Goal: Entertainment & Leisure: Consume media (video, audio)

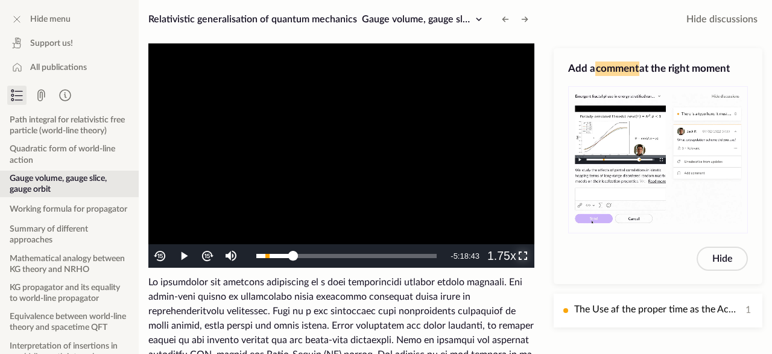
click at [523, 256] on span "Video Player" at bounding box center [523, 256] width 0 height 0
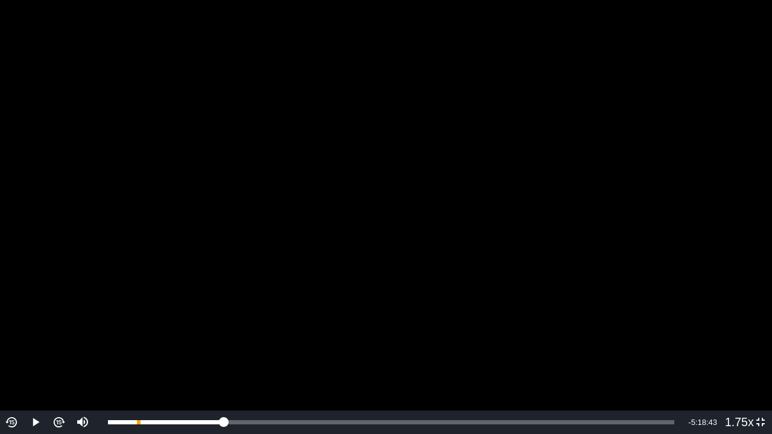
click at [425, 297] on video "To view this video please enable JavaScript, and consider upgrading to a web br…" at bounding box center [386, 217] width 772 height 434
click at [420, 193] on video "To view this video please enable JavaScript, and consider upgrading to a web br…" at bounding box center [386, 217] width 772 height 434
click at [563, 238] on video "To view this video please enable JavaScript, and consider upgrading to a web br…" at bounding box center [386, 217] width 772 height 434
click at [226, 353] on div "1:23:38" at bounding box center [167, 422] width 118 height 4
click at [227, 353] on div "1:24:09" at bounding box center [167, 422] width 119 height 4
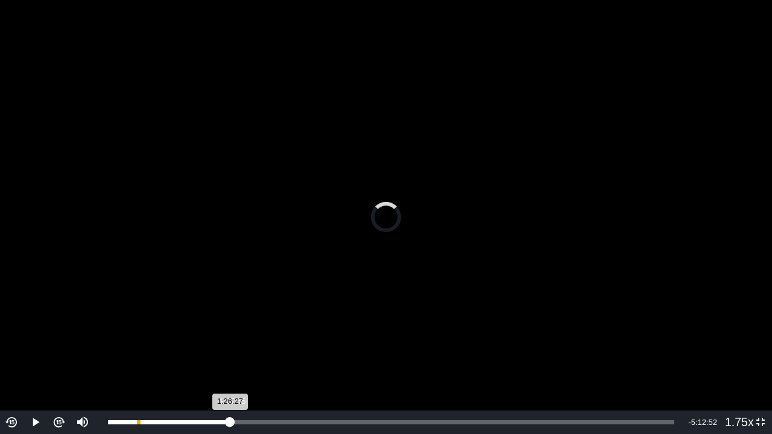
click at [230, 353] on div "1:26:27" at bounding box center [169, 422] width 122 height 4
click at [458, 186] on video "To view this video please enable JavaScript, and consider upgrading to a web br…" at bounding box center [386, 217] width 772 height 434
click at [447, 196] on video "To view this video please enable JavaScript, and consider upgrading to a web br…" at bounding box center [386, 217] width 772 height 434
click at [377, 269] on video "To view this video please enable JavaScript, and consider upgrading to a web br…" at bounding box center [386, 217] width 772 height 434
click at [304, 268] on video "To view this video please enable JavaScript, and consider upgrading to a web br…" at bounding box center [386, 217] width 772 height 434
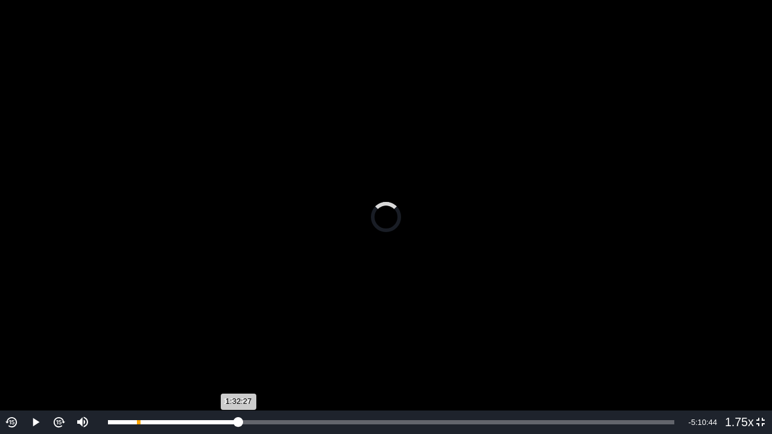
click at [235, 353] on div "1:32:27" at bounding box center [173, 422] width 131 height 4
click at [233, 353] on div "1:30:05" at bounding box center [171, 422] width 127 height 4
click at [550, 241] on video "To view this video please enable JavaScript, and consider upgrading to a web br…" at bounding box center [386, 217] width 772 height 434
click at [550, 248] on video "To view this video please enable JavaScript, and consider upgrading to a web br…" at bounding box center [386, 217] width 772 height 434
click at [519, 168] on video "To view this video please enable JavaScript, and consider upgrading to a web br…" at bounding box center [386, 217] width 772 height 434
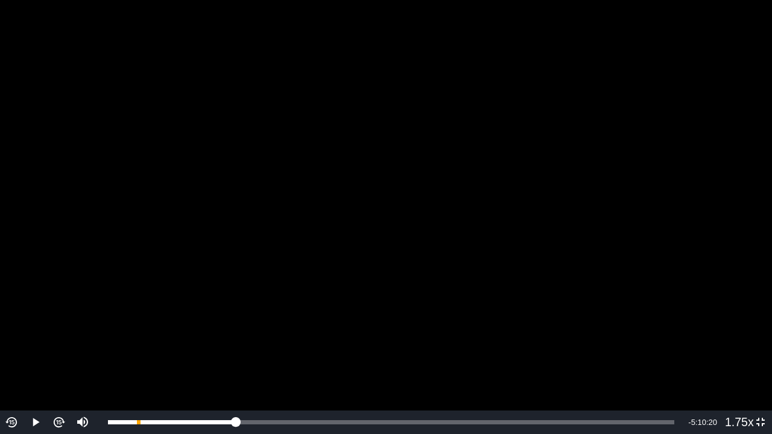
click at [661, 177] on video "To view this video please enable JavaScript, and consider upgrading to a web br…" at bounding box center [386, 217] width 772 height 434
click at [542, 202] on video "To view this video please enable JavaScript, and consider upgrading to a web br…" at bounding box center [386, 217] width 772 height 434
click at [581, 231] on video "To view this video please enable JavaScript, and consider upgrading to a web br…" at bounding box center [386, 217] width 772 height 434
click at [569, 232] on video "To view this video please enable JavaScript, and consider upgrading to a web br…" at bounding box center [386, 217] width 772 height 434
click at [568, 232] on video "To view this video please enable JavaScript, and consider upgrading to a web br…" at bounding box center [386, 217] width 772 height 434
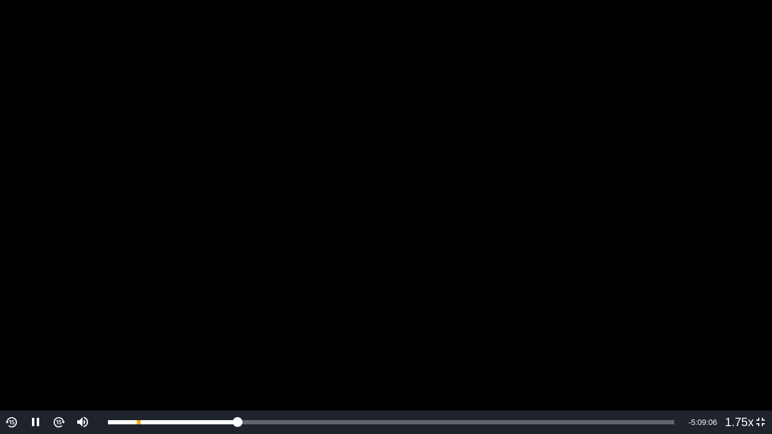
click at [440, 186] on video "To view this video please enable JavaScript, and consider upgrading to a web br…" at bounding box center [386, 217] width 772 height 434
click at [483, 215] on video "To view this video please enable JavaScript, and consider upgrading to a web br…" at bounding box center [386, 217] width 772 height 434
click at [239, 353] on div "1:34:04" at bounding box center [174, 422] width 133 height 4
click at [238, 353] on div "1:32:43" at bounding box center [173, 422] width 131 height 4
click at [337, 278] on video "To view this video please enable JavaScript, and consider upgrading to a web br…" at bounding box center [386, 217] width 772 height 434
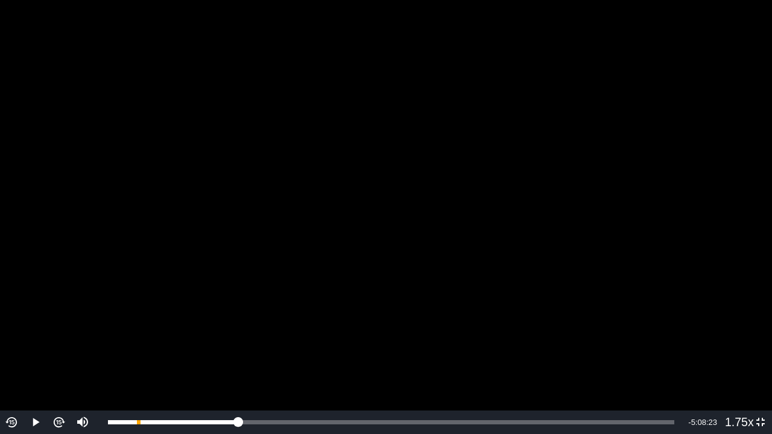
click at [337, 278] on video "To view this video please enable JavaScript, and consider upgrading to a web br…" at bounding box center [386, 217] width 772 height 434
click at [509, 286] on video "To view this video please enable JavaScript, and consider upgrading to a web br…" at bounding box center [386, 217] width 772 height 434
